Goal: Find specific page/section: Find specific page/section

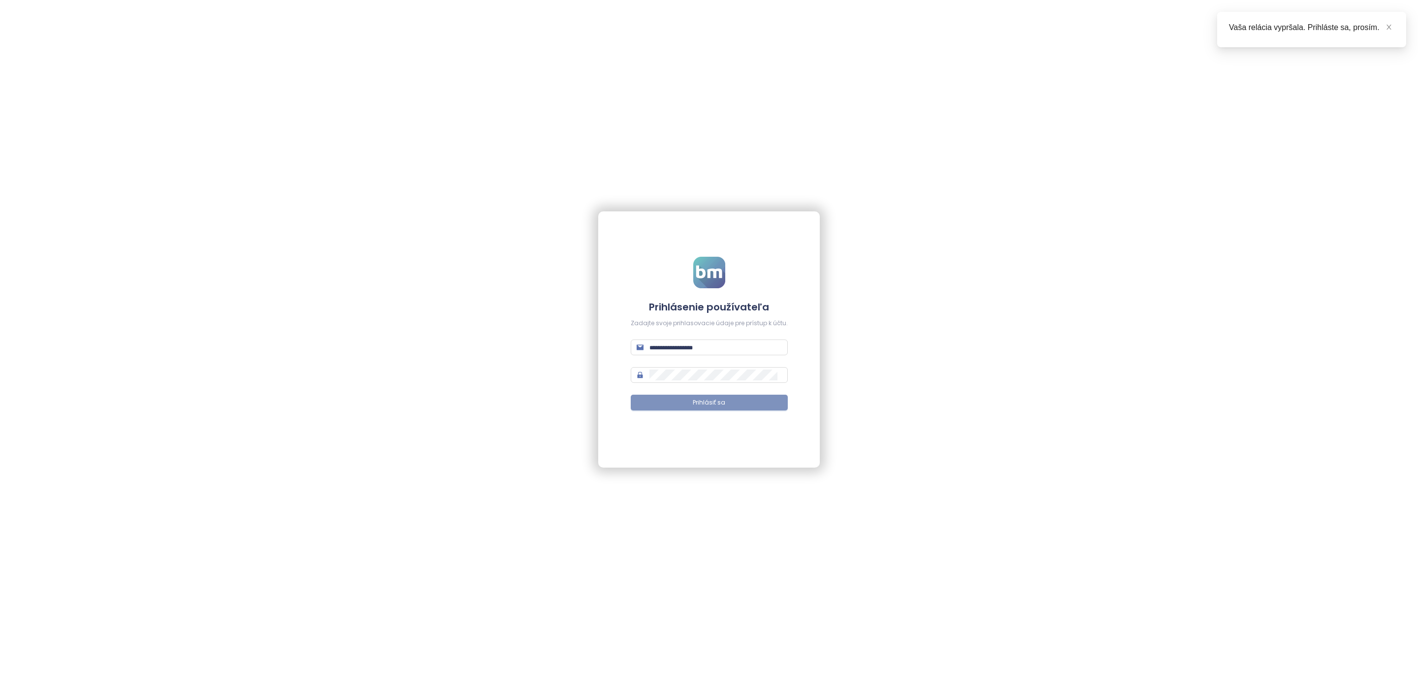
type input "**********"
click at [698, 406] on span "Prihlásiť sa" at bounding box center [709, 402] width 33 height 9
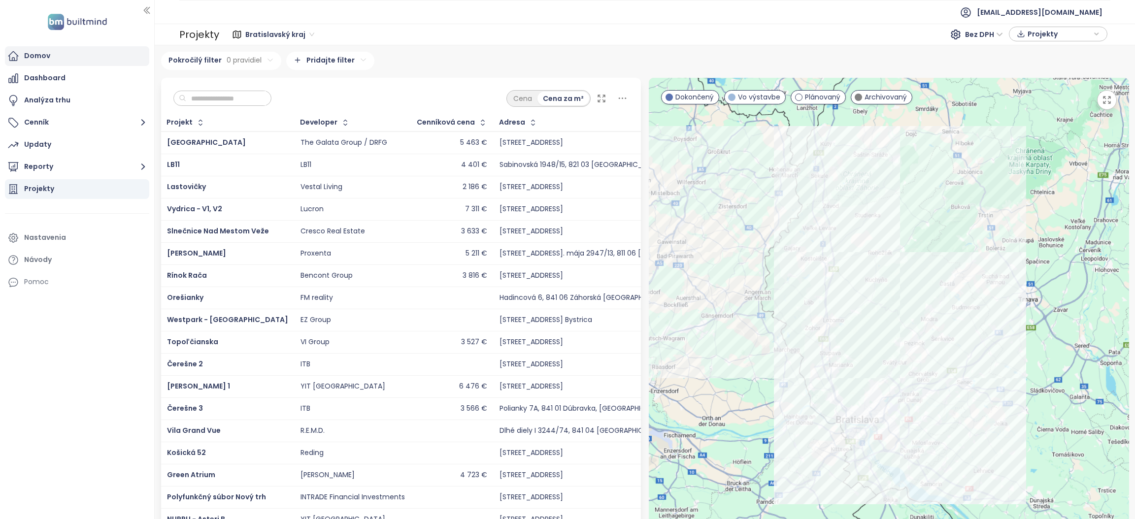
click at [52, 56] on div "Domov" at bounding box center [77, 56] width 144 height 20
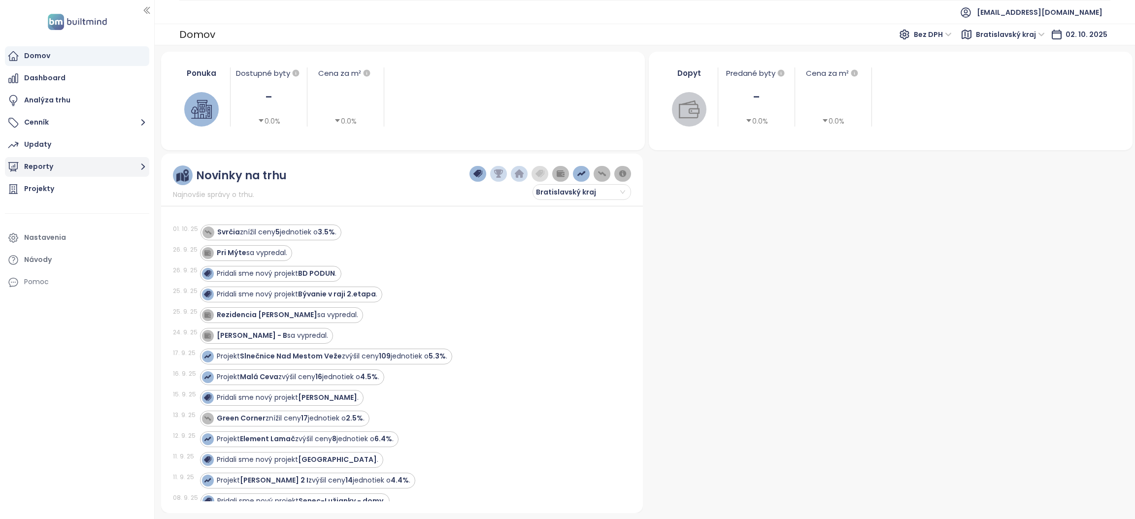
click at [141, 167] on icon "button" at bounding box center [143, 167] width 12 height 12
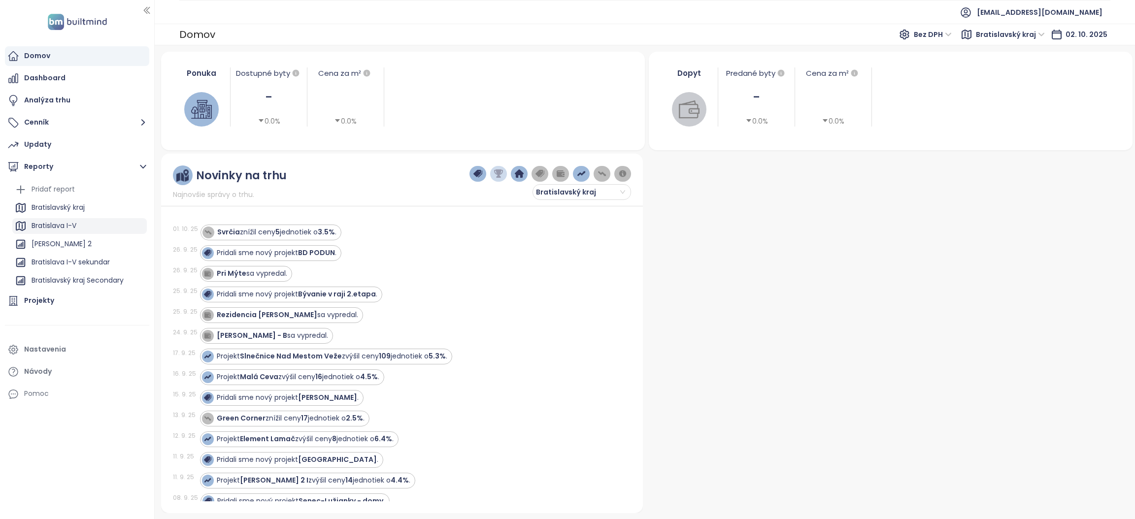
click at [47, 226] on div "Bratislava I-V" at bounding box center [54, 226] width 45 height 12
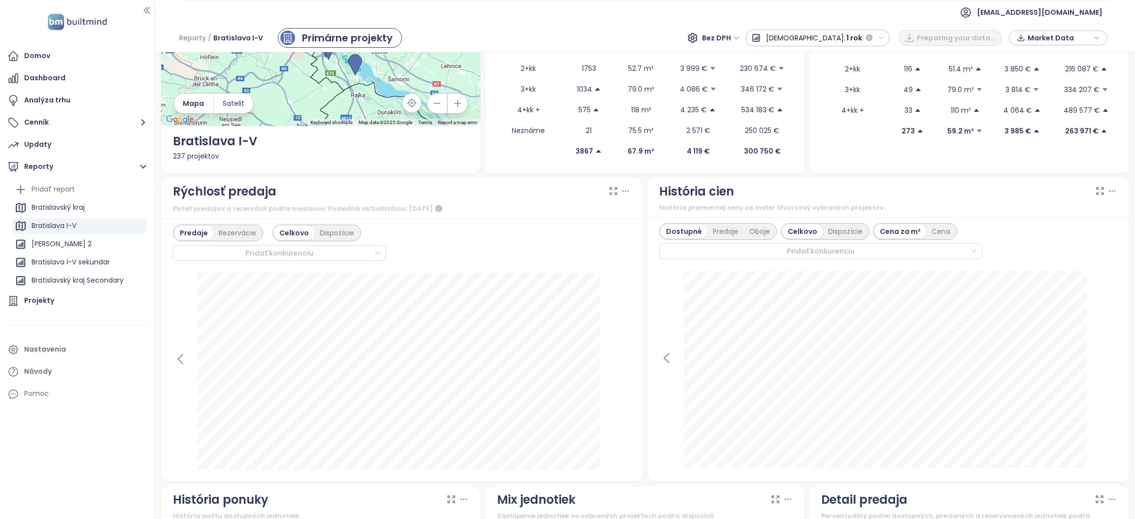
scroll to position [148, 0]
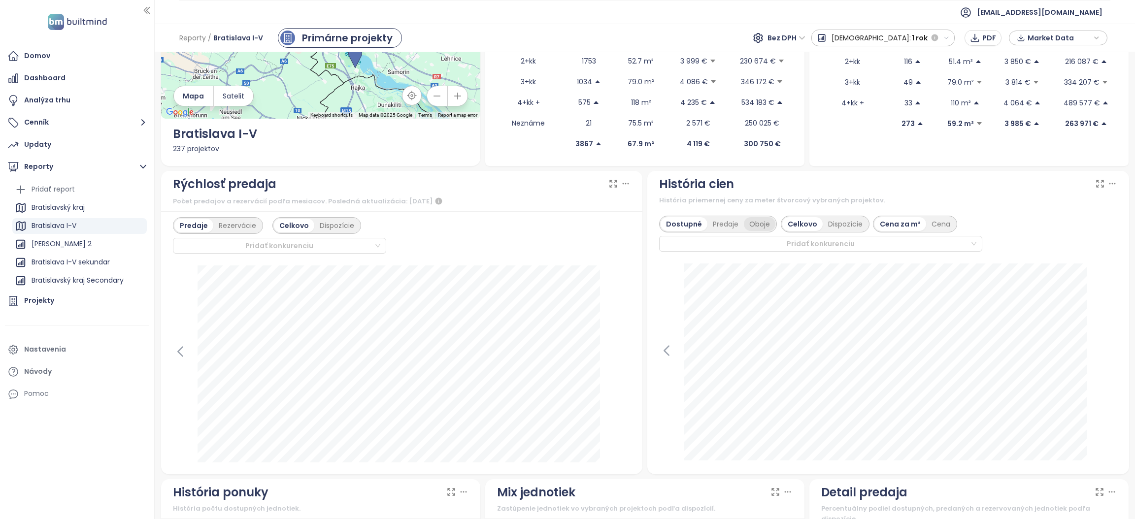
click at [747, 224] on div "Oboje" at bounding box center [760, 224] width 32 height 14
